Goal: Information Seeking & Learning: Learn about a topic

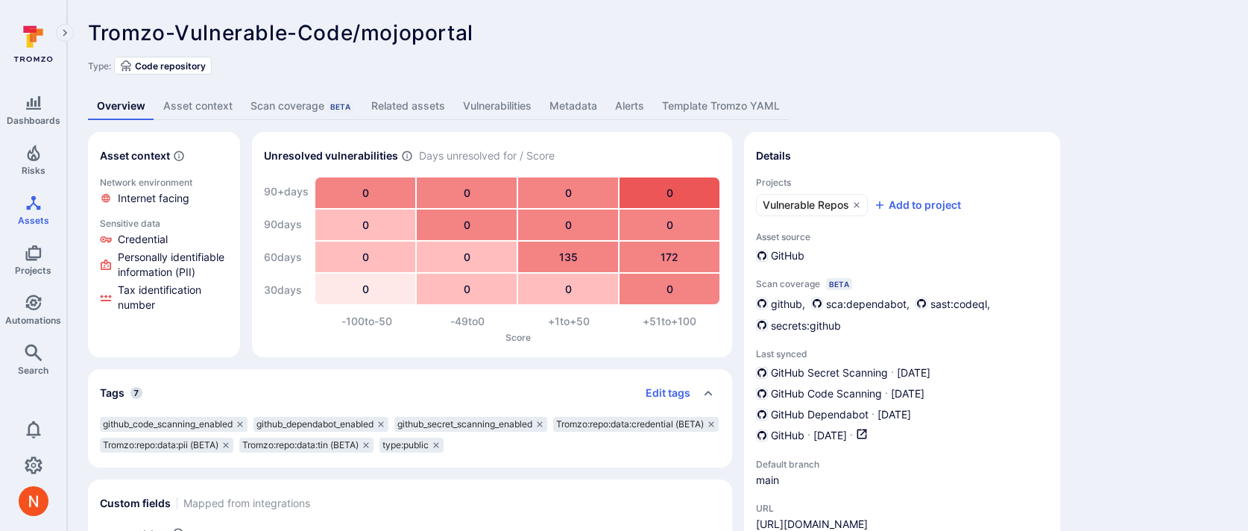
click at [425, 42] on span "Tromzo-Vulnerable-Code/mojoportal" at bounding box center [280, 32] width 385 height 25
copy span "mojoportal"
click at [508, 101] on link "Vulnerabilities" at bounding box center [497, 106] width 86 height 28
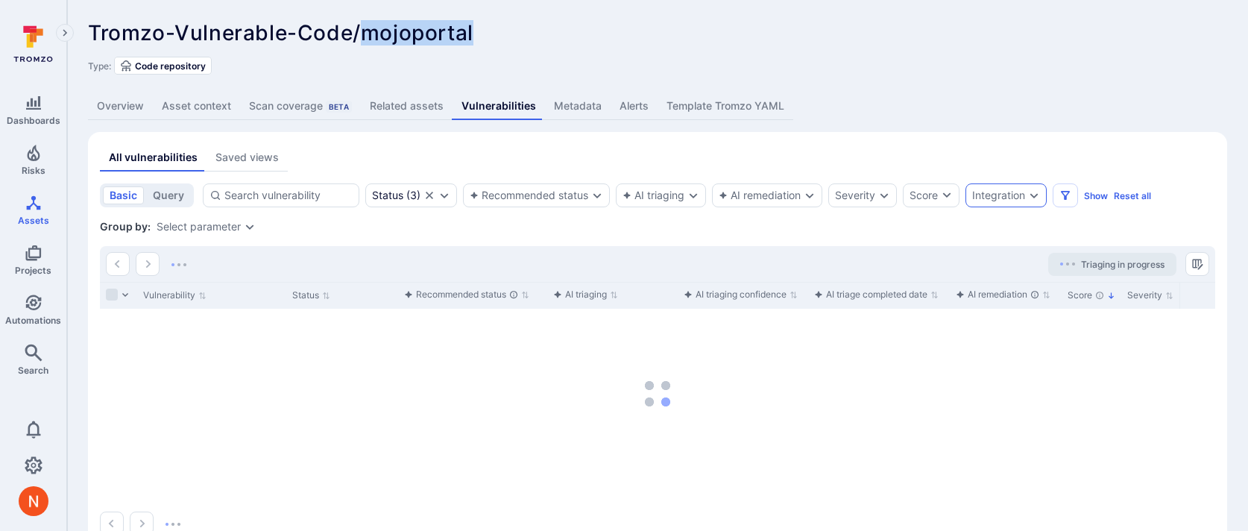
click at [1005, 189] on div "Integration" at bounding box center [998, 195] width 53 height 12
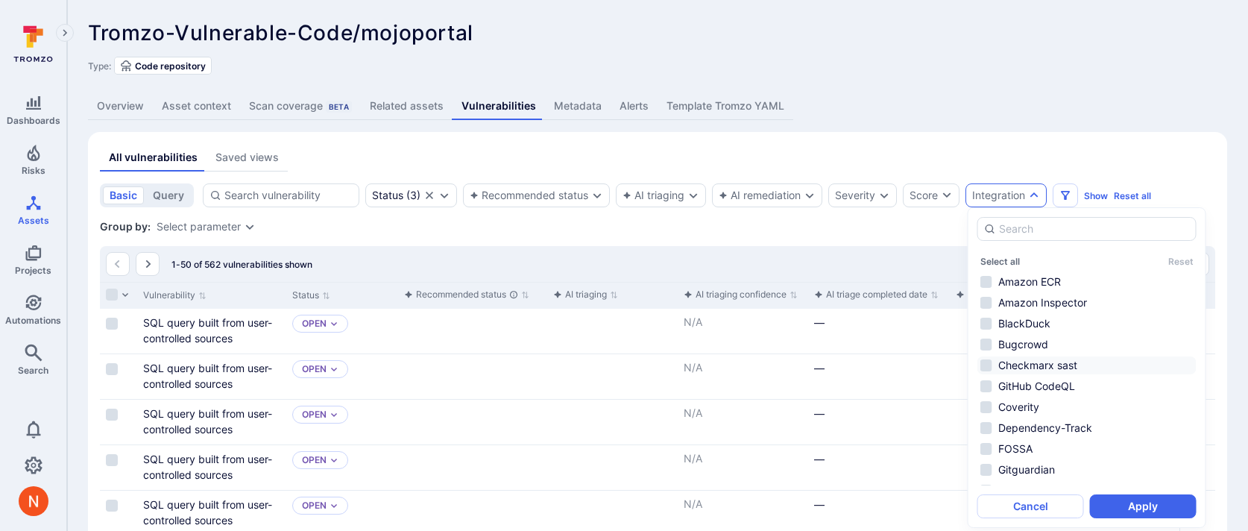
click at [1064, 367] on li "Checkmarx sast" at bounding box center [1086, 365] width 219 height 18
click at [1123, 504] on button "Apply" at bounding box center [1143, 506] width 107 height 24
